Goal: Task Accomplishment & Management: Manage account settings

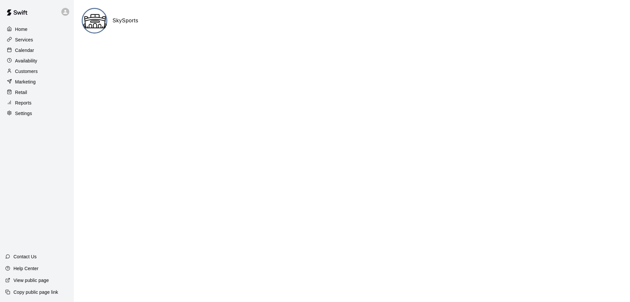
click at [40, 50] on div "Calendar" at bounding box center [36, 50] width 63 height 10
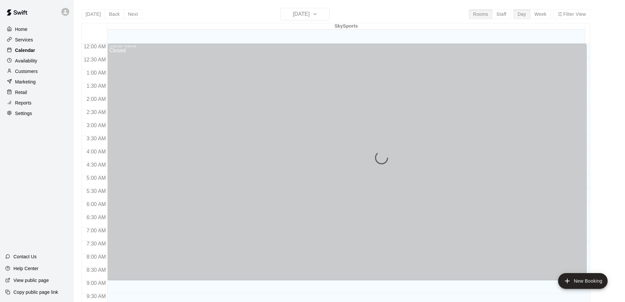
scroll to position [270, 0]
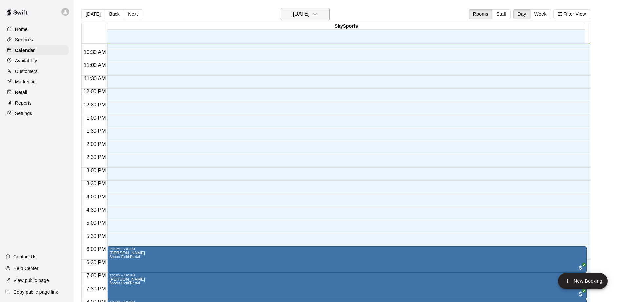
click at [326, 12] on button "[DATE]" at bounding box center [305, 14] width 49 height 12
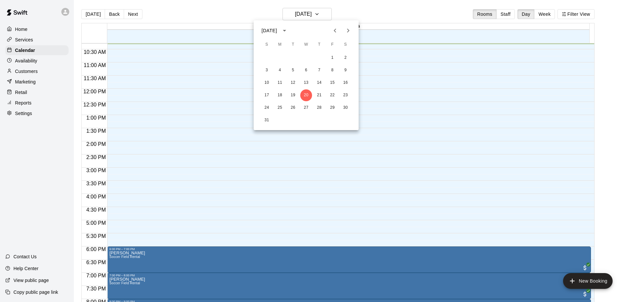
click at [349, 29] on icon "Next month" at bounding box center [348, 31] width 8 height 8
click at [346, 30] on icon "Next month" at bounding box center [348, 31] width 8 height 8
click at [321, 69] on button "6" at bounding box center [320, 70] width 12 height 12
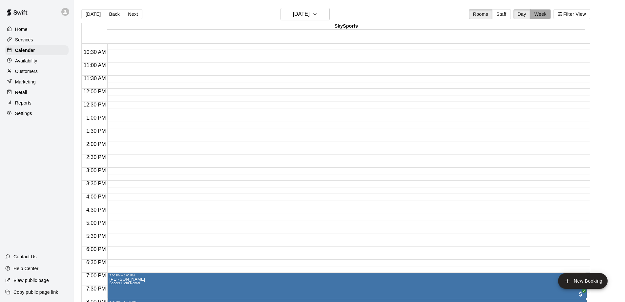
click at [545, 15] on button "Week" at bounding box center [541, 14] width 21 height 10
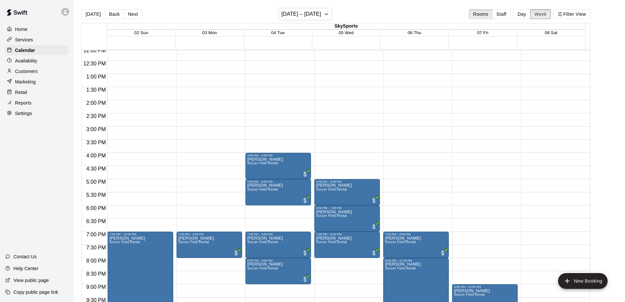
scroll to position [333, 0]
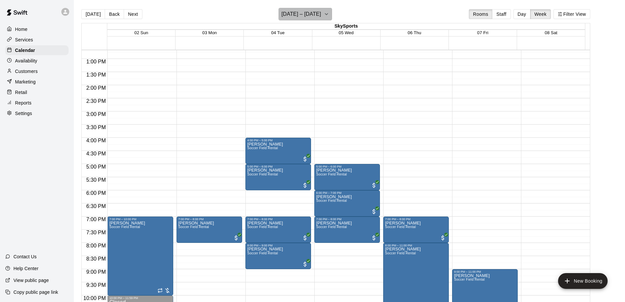
click at [325, 16] on button "[DATE] – [DATE]" at bounding box center [306, 14] width 54 height 12
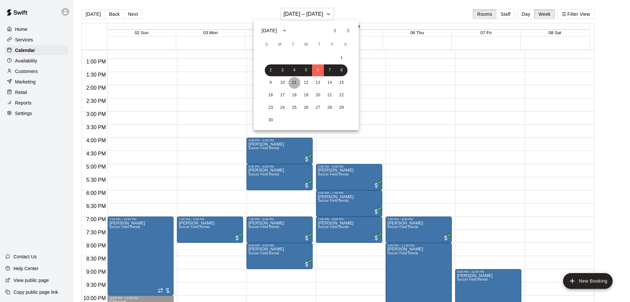
click at [297, 83] on button "11" at bounding box center [295, 83] width 12 height 12
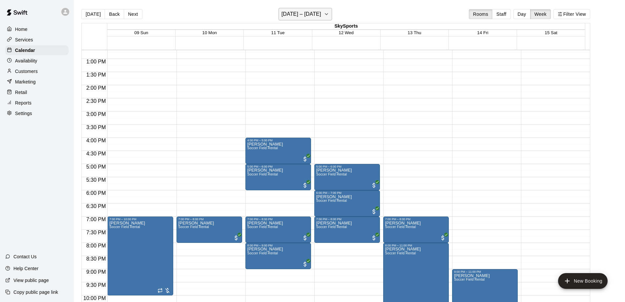
click at [321, 17] on h6 "[DATE] – [DATE]" at bounding box center [302, 14] width 40 height 9
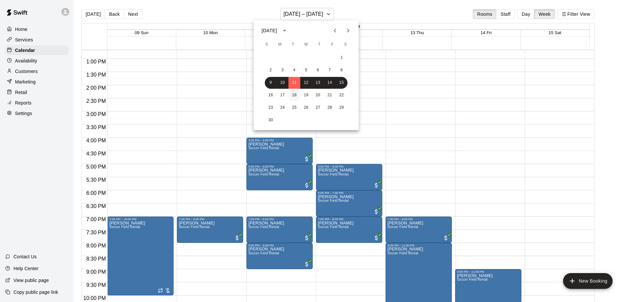
click at [294, 92] on button "18" at bounding box center [295, 95] width 12 height 12
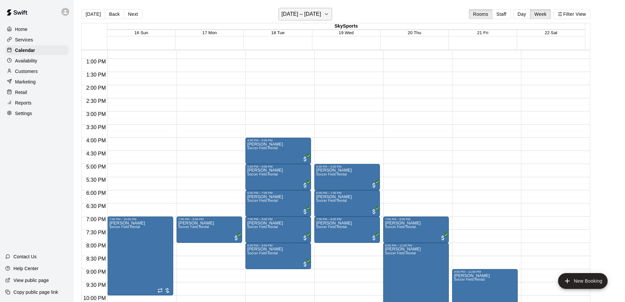
click at [327, 17] on icon "button" at bounding box center [326, 14] width 5 height 8
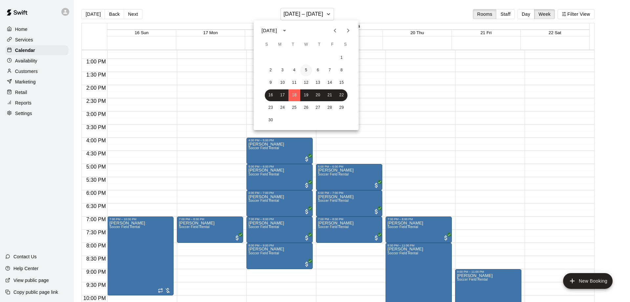
click at [307, 68] on button "5" at bounding box center [306, 70] width 12 height 12
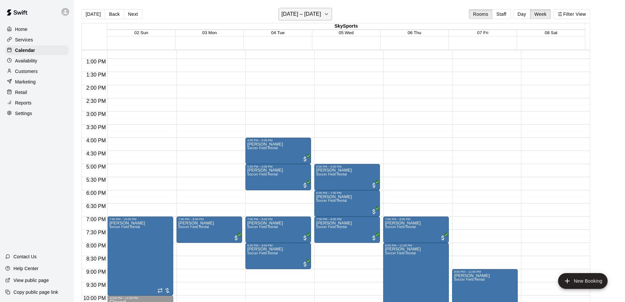
click at [318, 13] on h6 "[DATE] – [DATE]" at bounding box center [302, 14] width 40 height 9
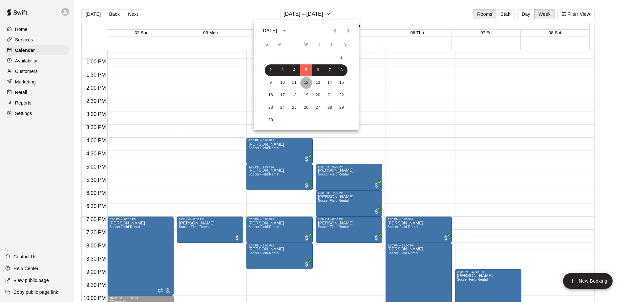
click at [308, 79] on button "12" at bounding box center [306, 83] width 12 height 12
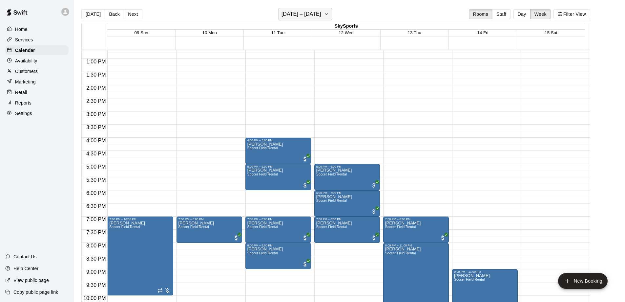
click at [312, 15] on h6 "[DATE] – [DATE]" at bounding box center [302, 14] width 40 height 9
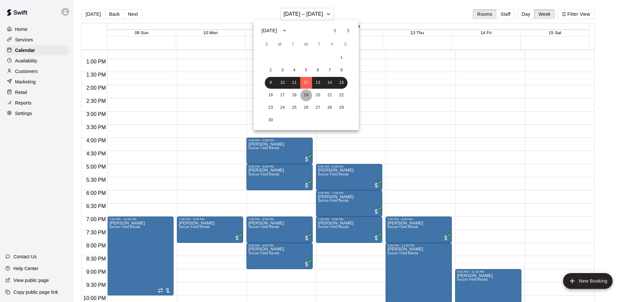
click at [304, 91] on button "19" at bounding box center [306, 95] width 12 height 12
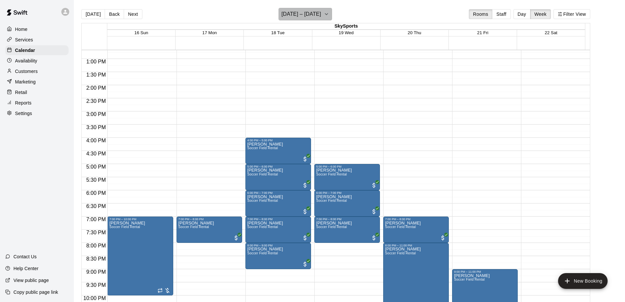
click at [320, 12] on h6 "[DATE] – [DATE]" at bounding box center [302, 14] width 40 height 9
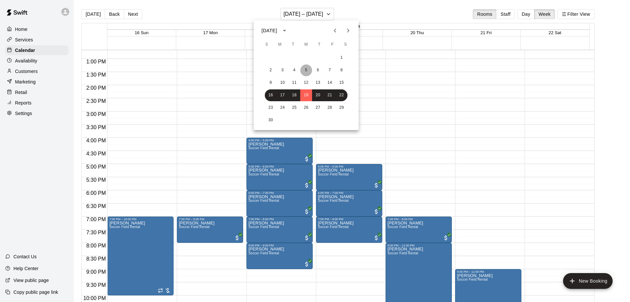
click at [304, 70] on button "5" at bounding box center [306, 70] width 12 height 12
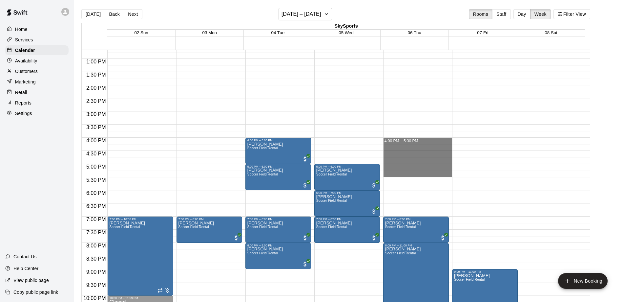
drag, startPoint x: 415, startPoint y: 140, endPoint x: 414, endPoint y: 173, distance: 33.5
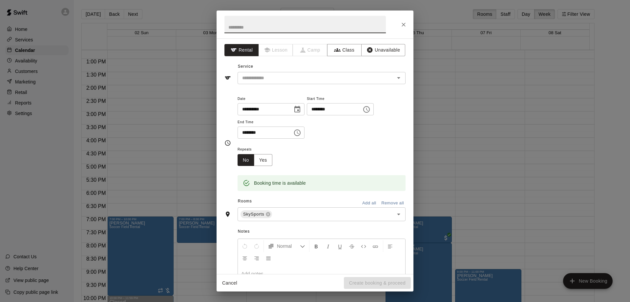
click at [403, 20] on button "Close" at bounding box center [404, 25] width 12 height 12
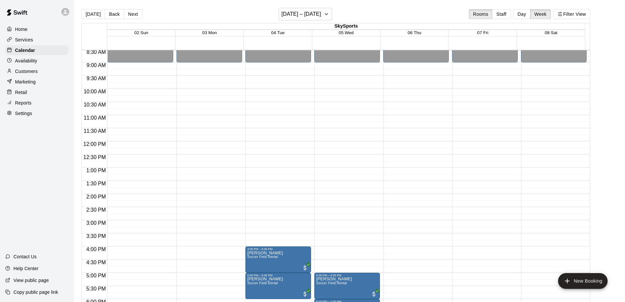
scroll to position [234, 0]
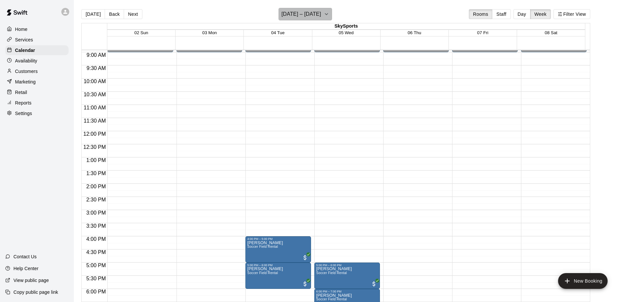
click at [327, 10] on icon "button" at bounding box center [326, 14] width 5 height 8
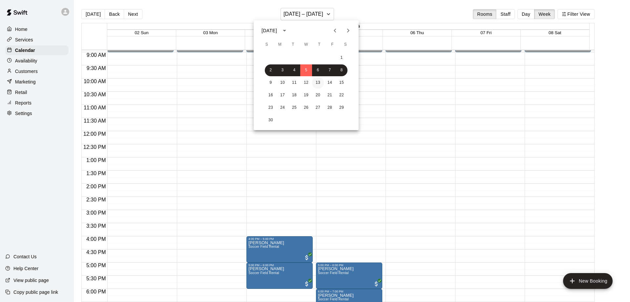
click at [318, 84] on button "13" at bounding box center [318, 83] width 12 height 12
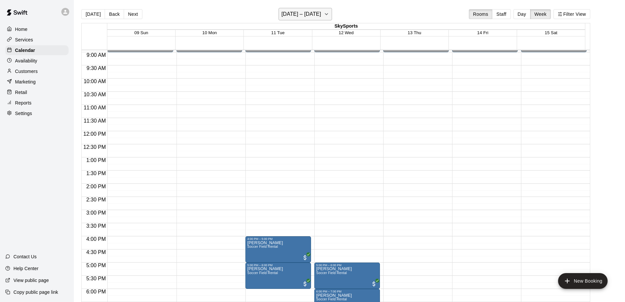
click at [326, 17] on button "[DATE] – [DATE]" at bounding box center [306, 14] width 54 height 12
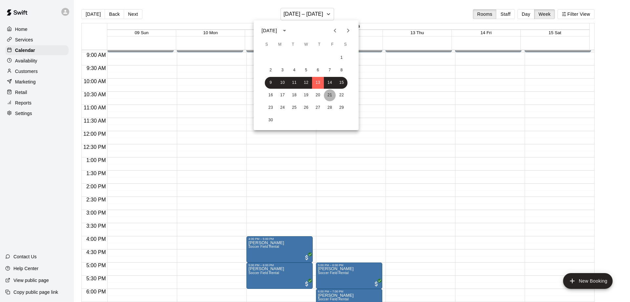
click at [335, 94] on button "21" at bounding box center [330, 95] width 12 height 12
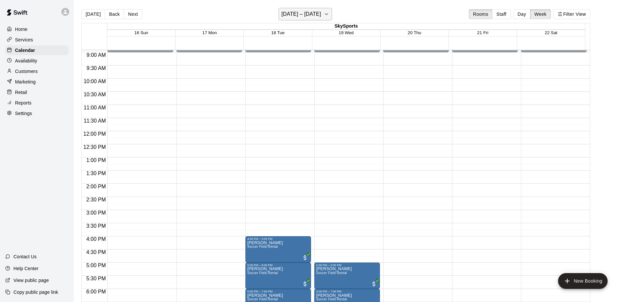
click at [321, 13] on h6 "[DATE] – [DATE]" at bounding box center [302, 14] width 40 height 9
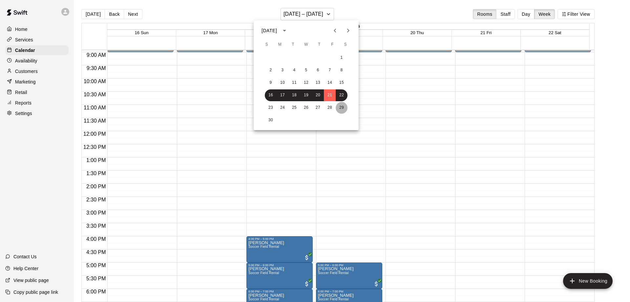
click at [336, 106] on button "29" at bounding box center [342, 108] width 12 height 12
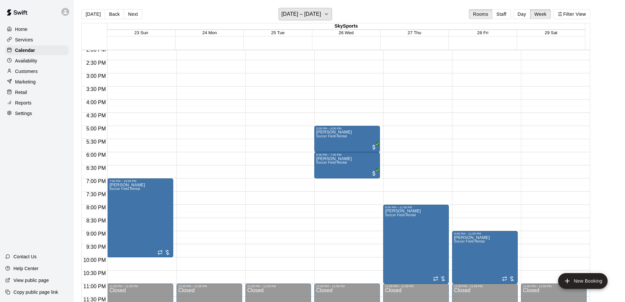
scroll to position [372, 0]
click at [328, 16] on icon "button" at bounding box center [326, 14] width 5 height 8
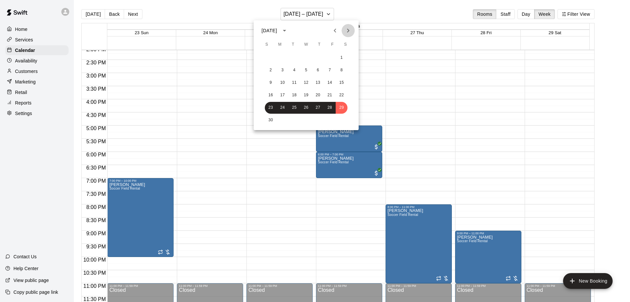
click at [347, 33] on icon "Next month" at bounding box center [348, 31] width 8 height 8
click at [330, 58] on button "5" at bounding box center [330, 58] width 12 height 12
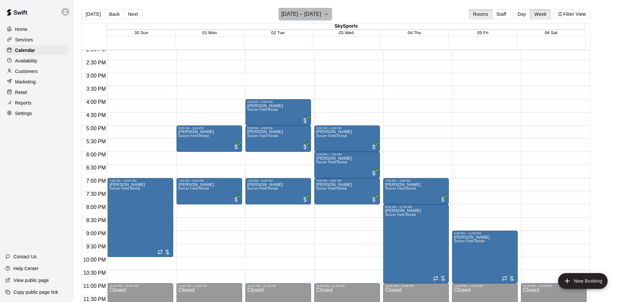
click at [332, 11] on button "[DATE] – [DATE]" at bounding box center [306, 14] width 54 height 12
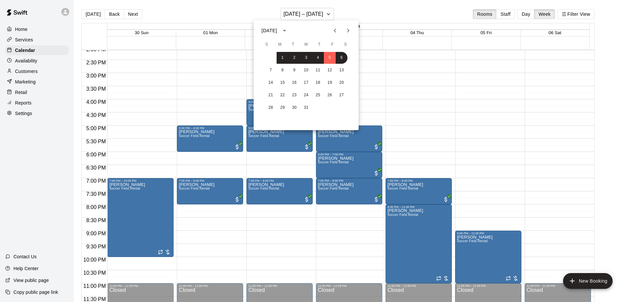
click at [335, 32] on icon "Previous month" at bounding box center [335, 31] width 2 height 4
click at [326, 70] on button "7" at bounding box center [330, 70] width 12 height 12
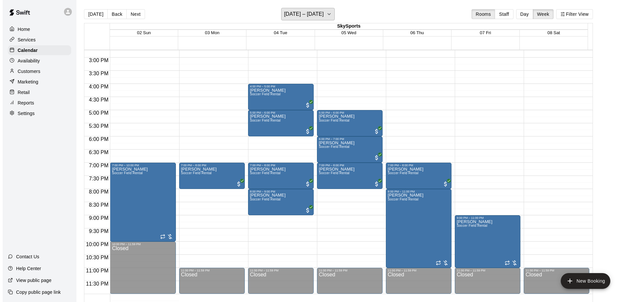
scroll to position [399, 0]
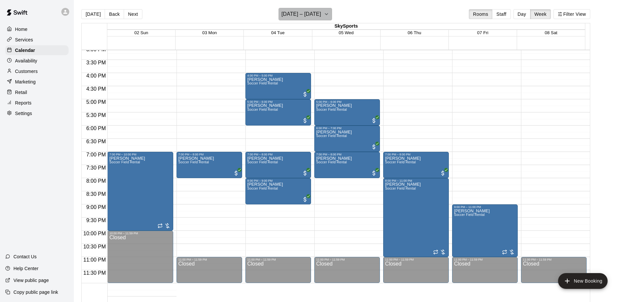
click at [325, 16] on button "[DATE] – [DATE]" at bounding box center [306, 14] width 54 height 12
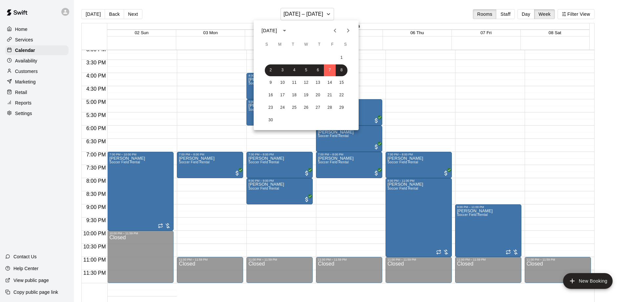
click at [346, 31] on icon "Next month" at bounding box center [348, 31] width 8 height 8
